Goal: Navigation & Orientation: Find specific page/section

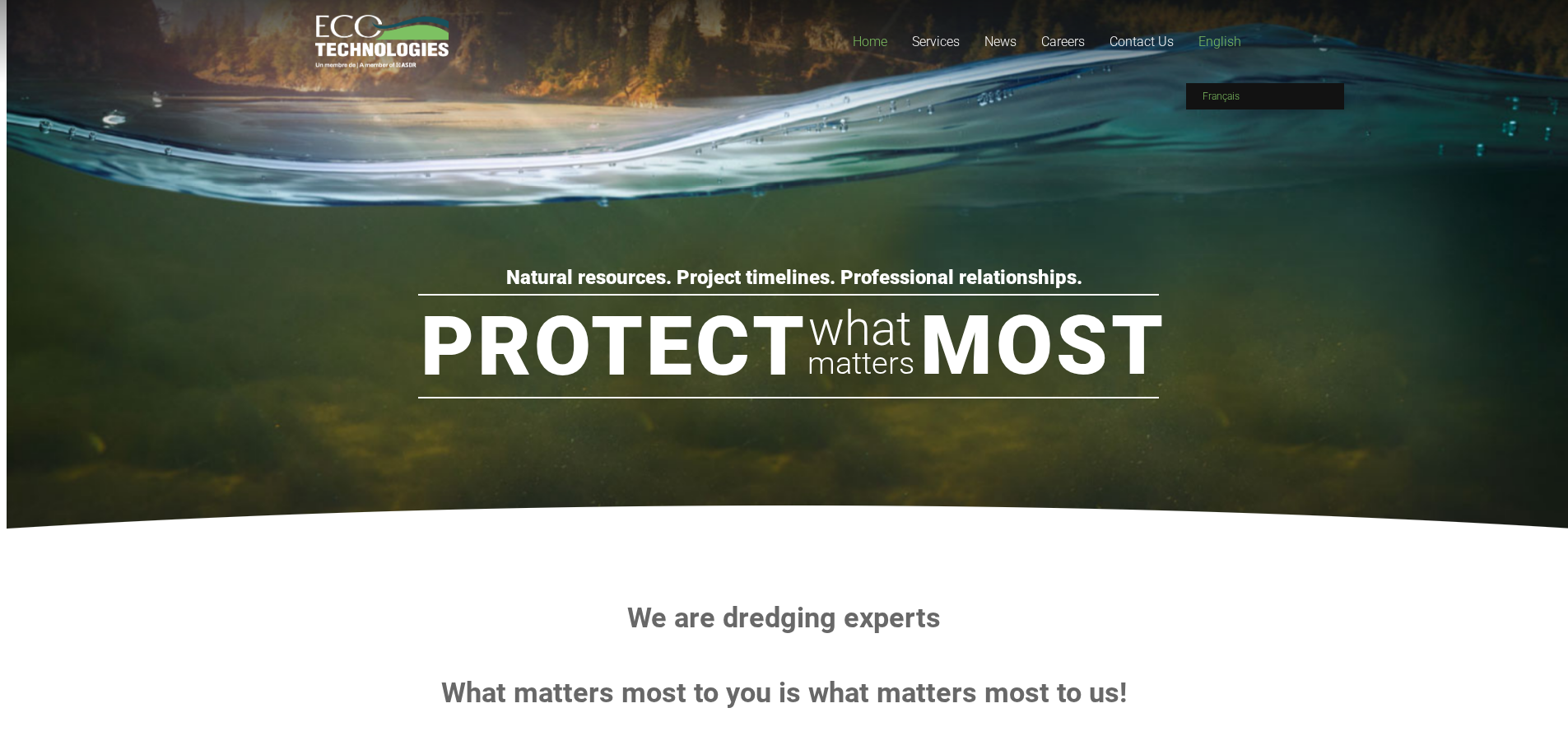
click at [1239, 96] on span "Français" at bounding box center [1220, 96] width 37 height 12
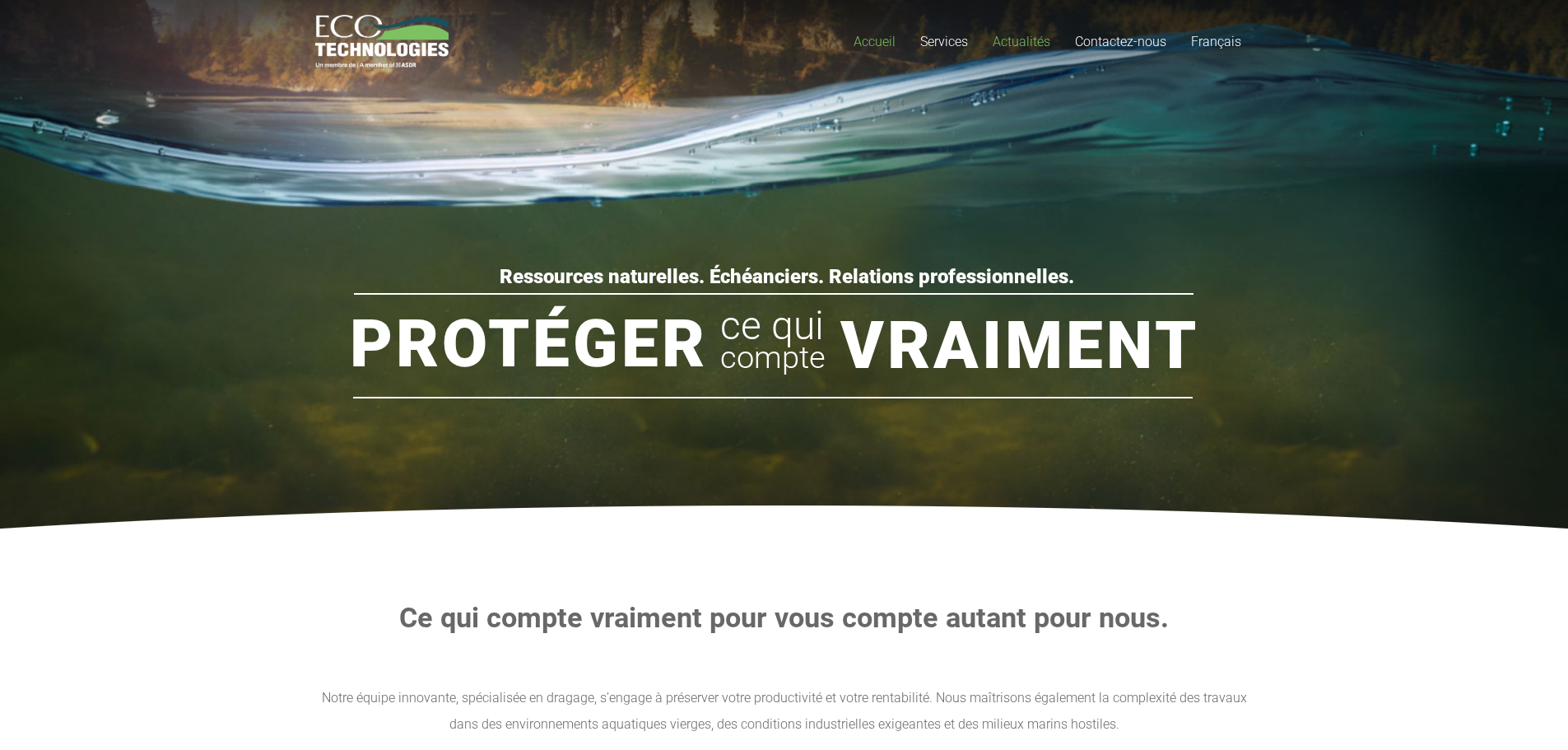
click at [1020, 40] on span "Actualités" at bounding box center [1022, 41] width 58 height 15
